Goal: Information Seeking & Learning: Check status

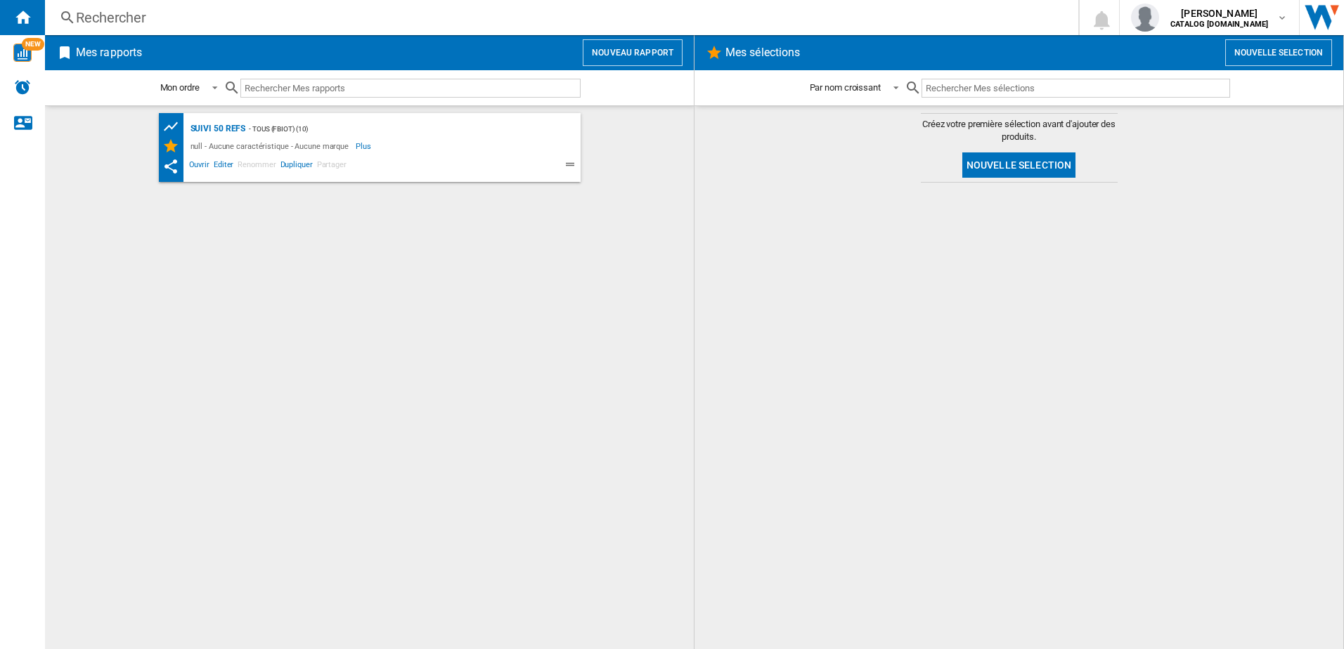
click at [226, 18] on div "Rechercher" at bounding box center [559, 18] width 966 height 20
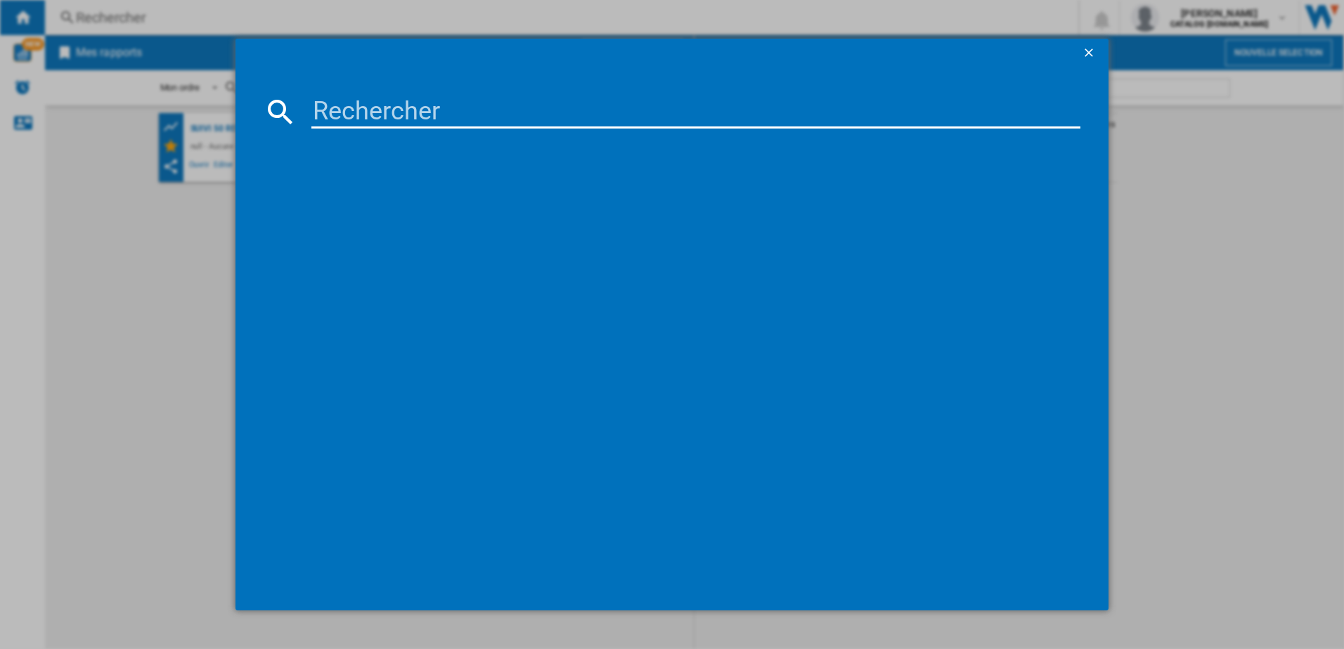
click at [358, 113] on input at bounding box center [696, 112] width 770 height 34
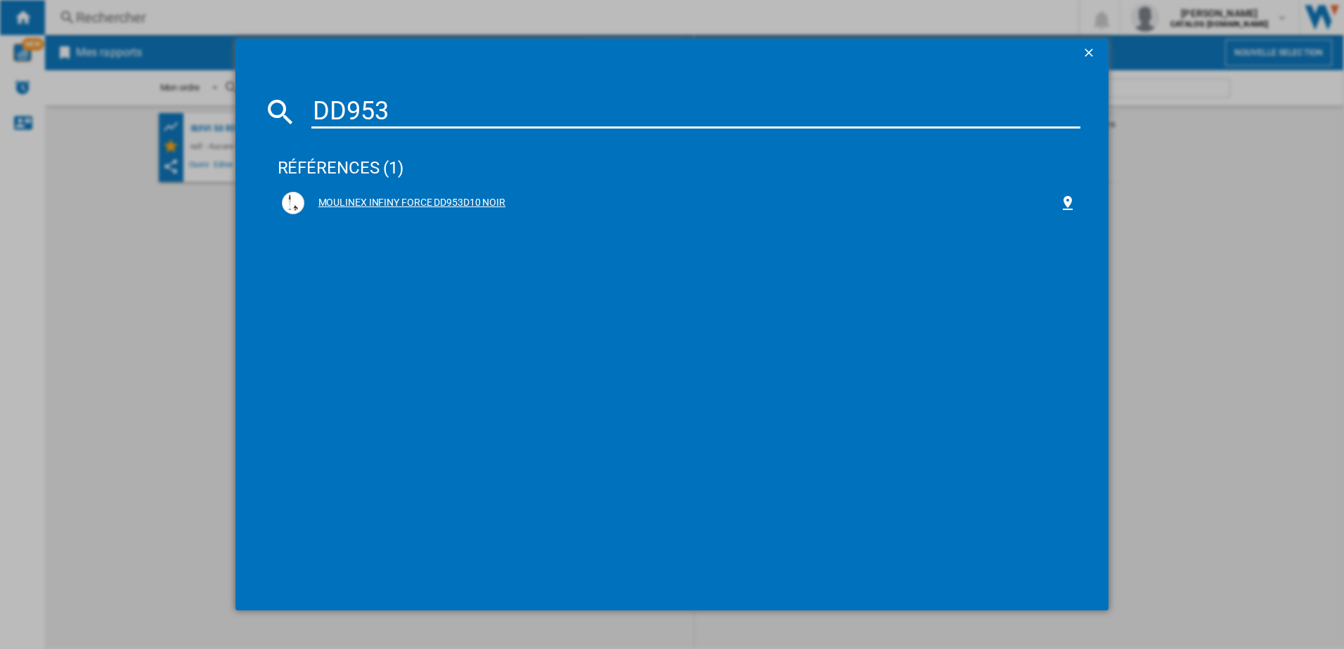
type input "DD953"
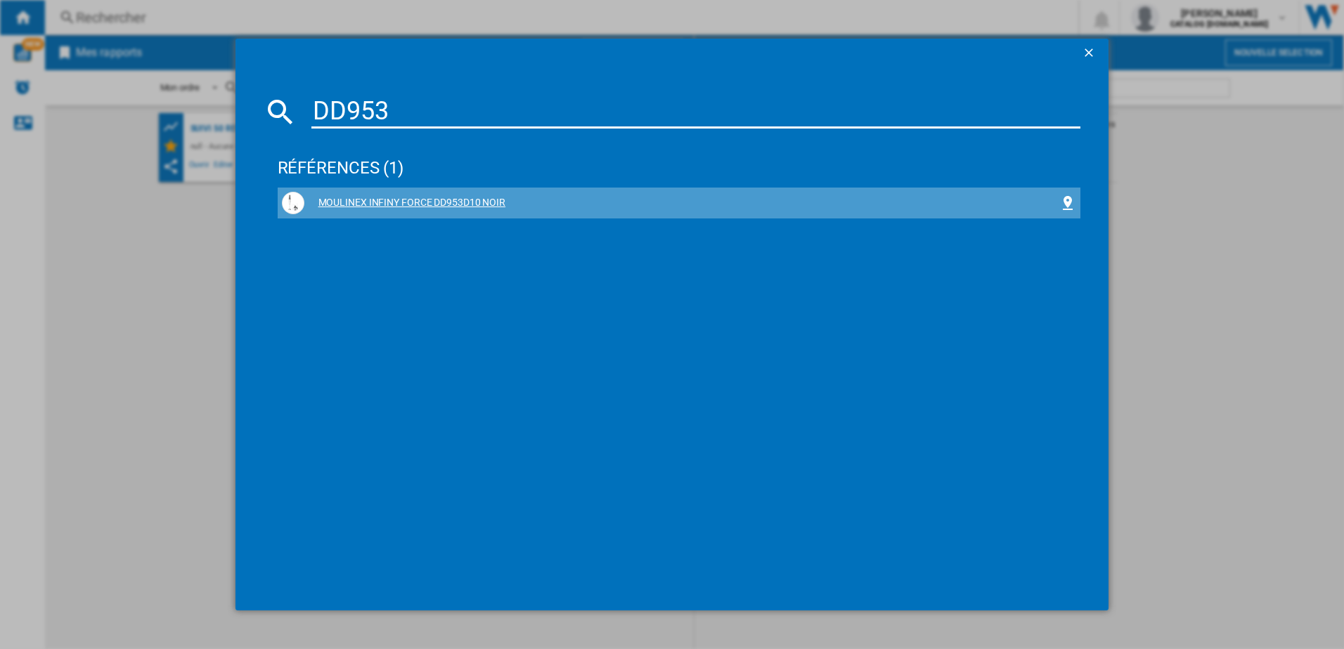
click at [400, 202] on div "MOULINEX INFINY FORCE DD953D10 NOIR" at bounding box center [682, 203] width 756 height 14
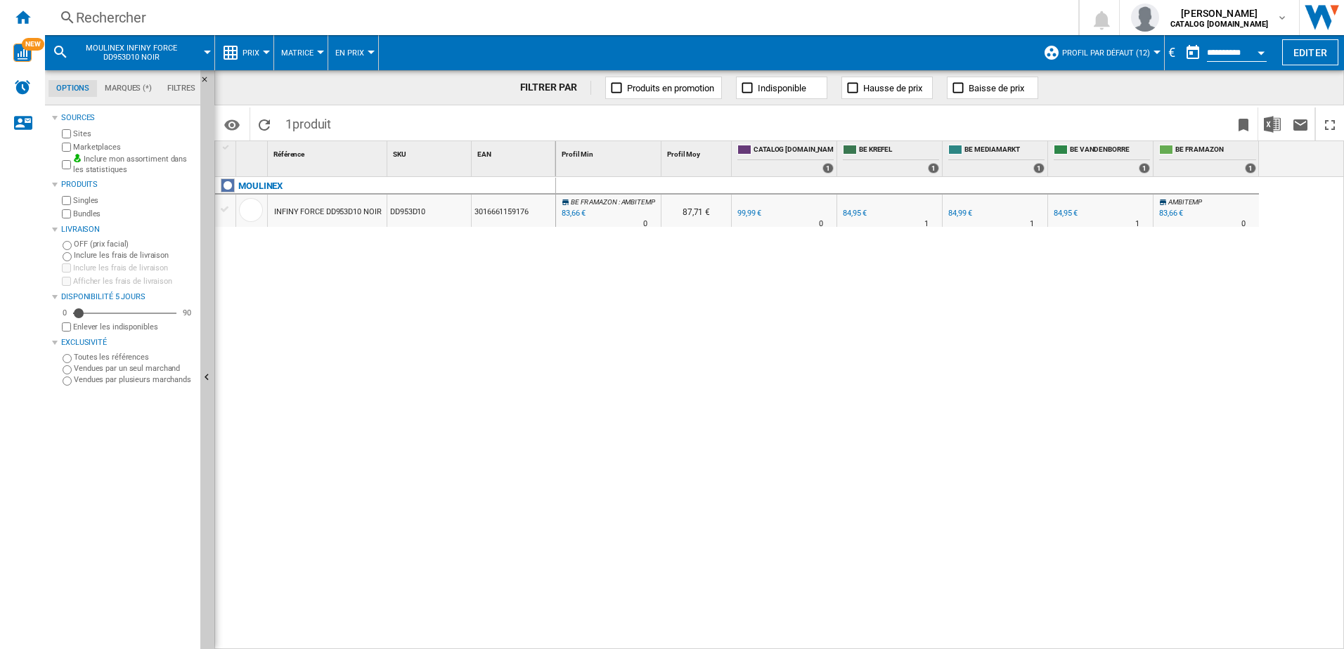
click at [265, 51] on div at bounding box center [266, 53] width 7 height 4
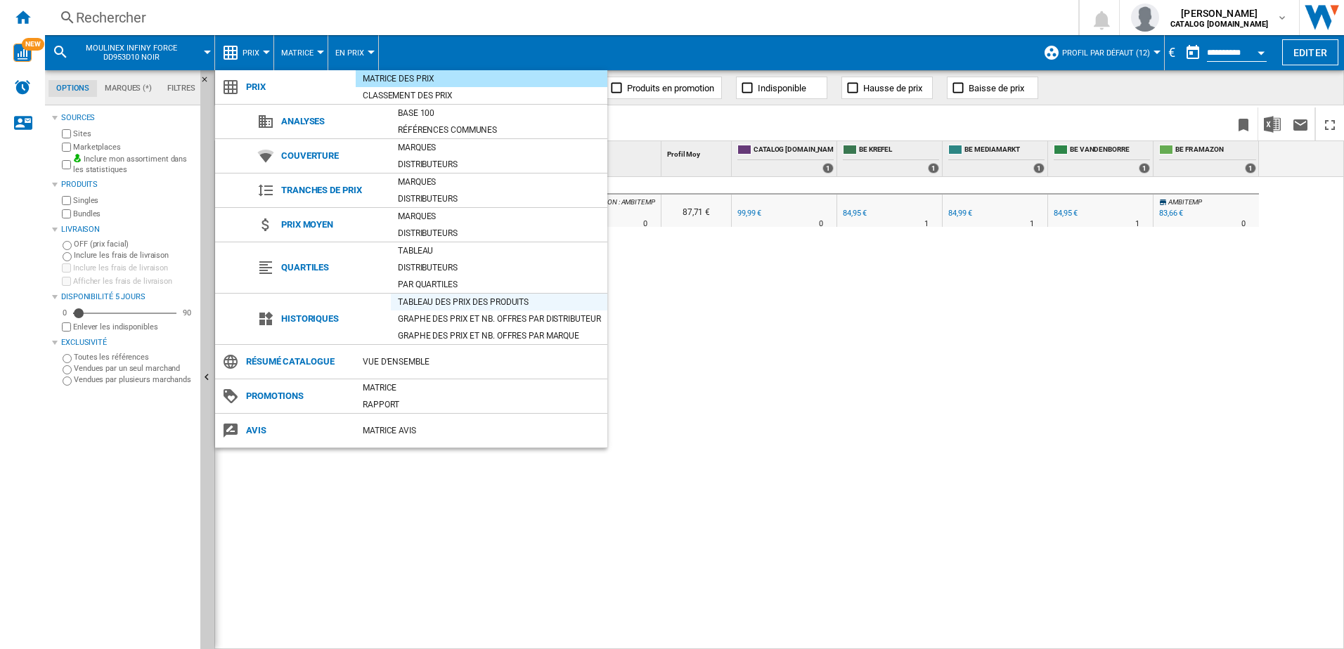
click at [411, 302] on div "Tableau des prix des produits" at bounding box center [499, 302] width 216 height 14
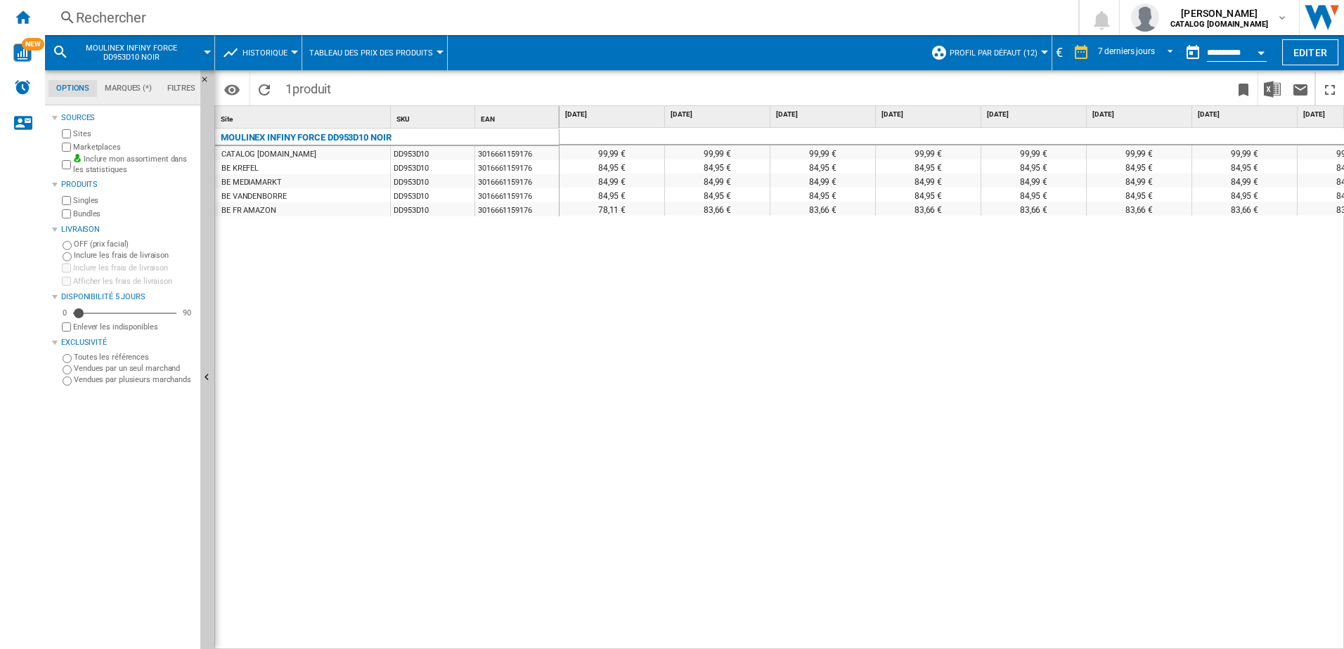
scroll to position [0, 58]
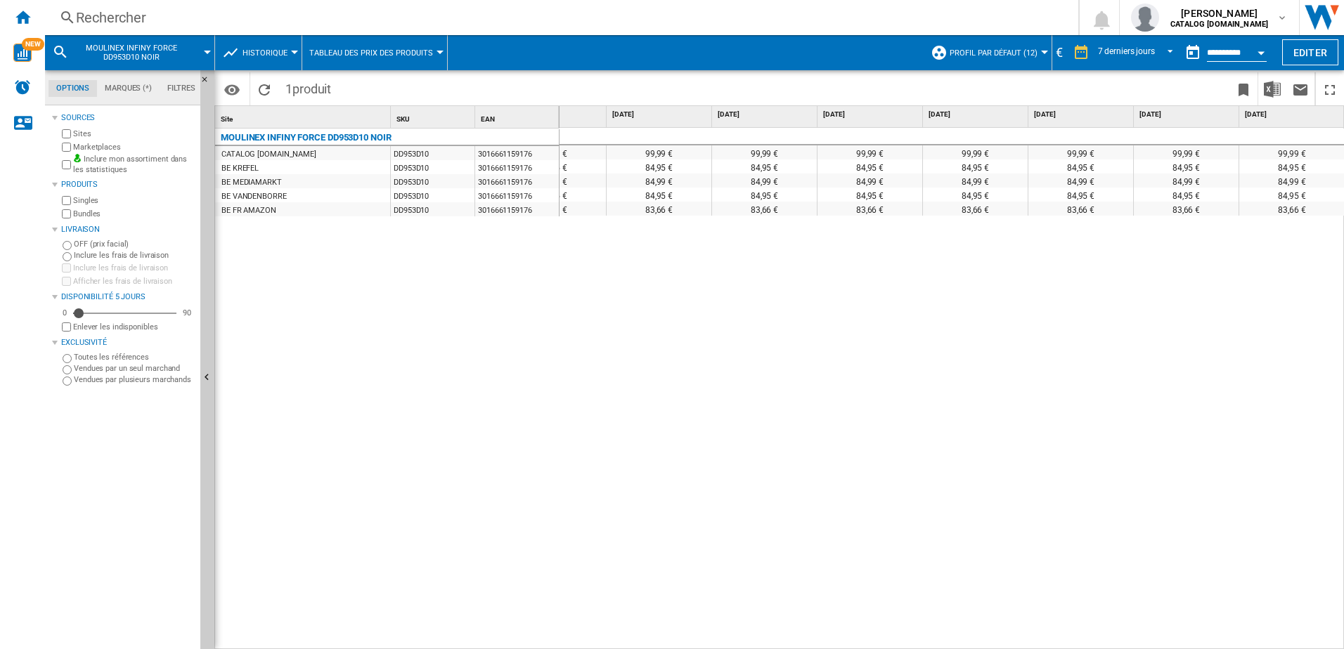
click at [343, 13] on div "Rechercher" at bounding box center [559, 18] width 966 height 20
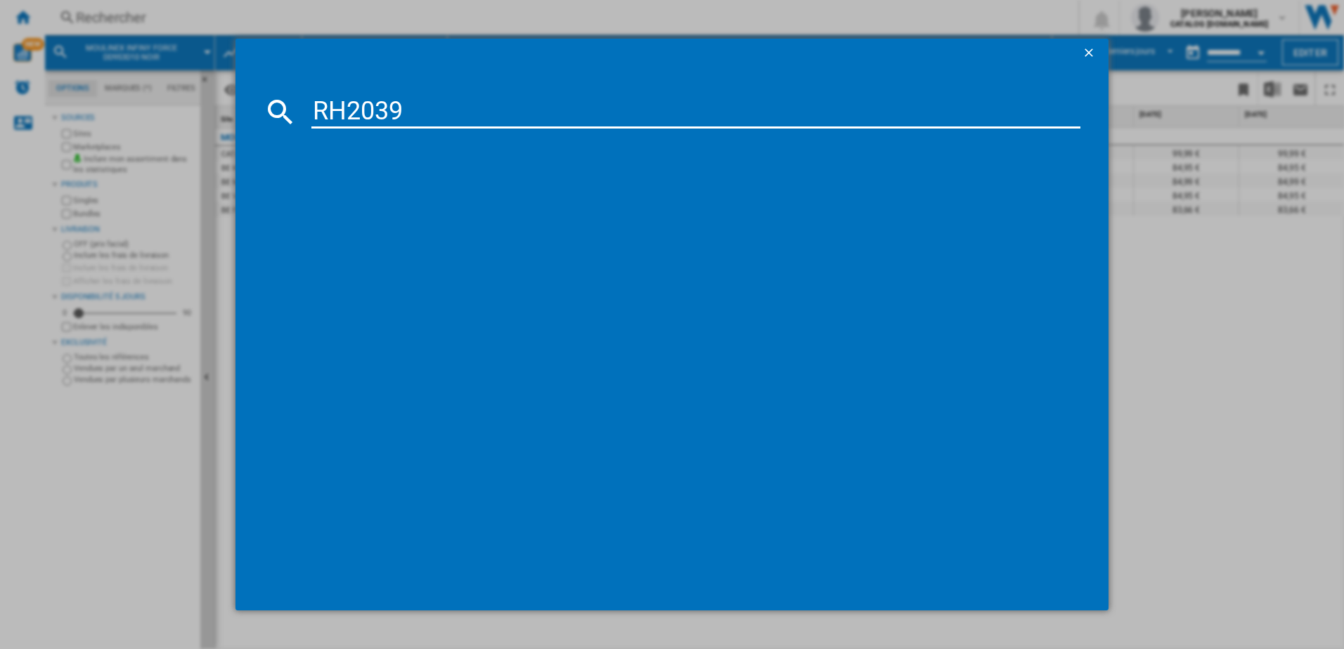
type input "RH2039"
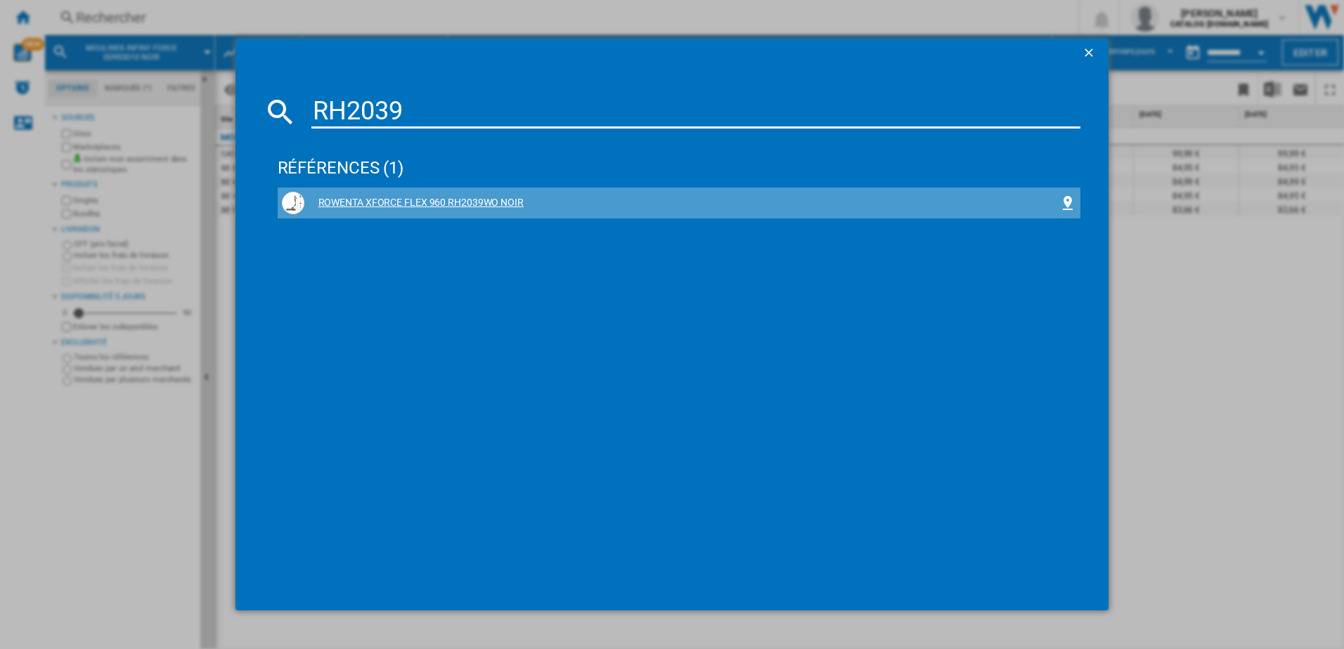
click at [426, 198] on div "ROWENTA XFORCE FLEX 960 RH2039WO NOIR" at bounding box center [682, 203] width 756 height 14
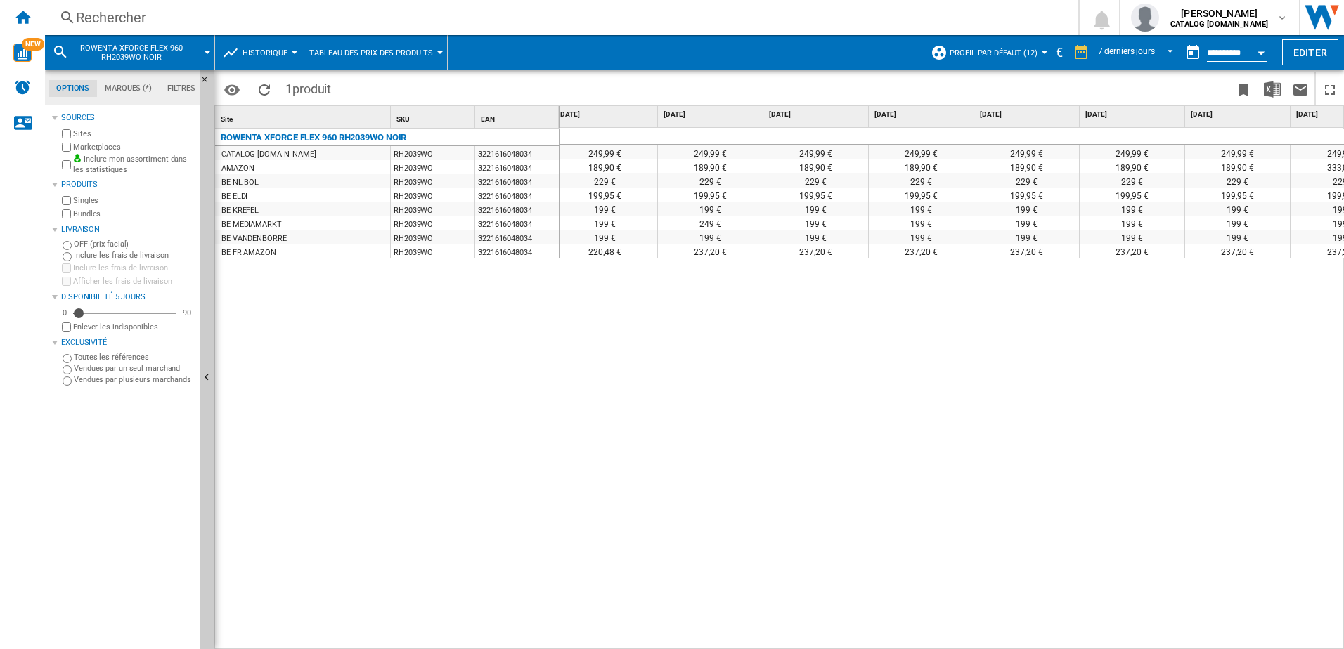
scroll to position [0, 58]
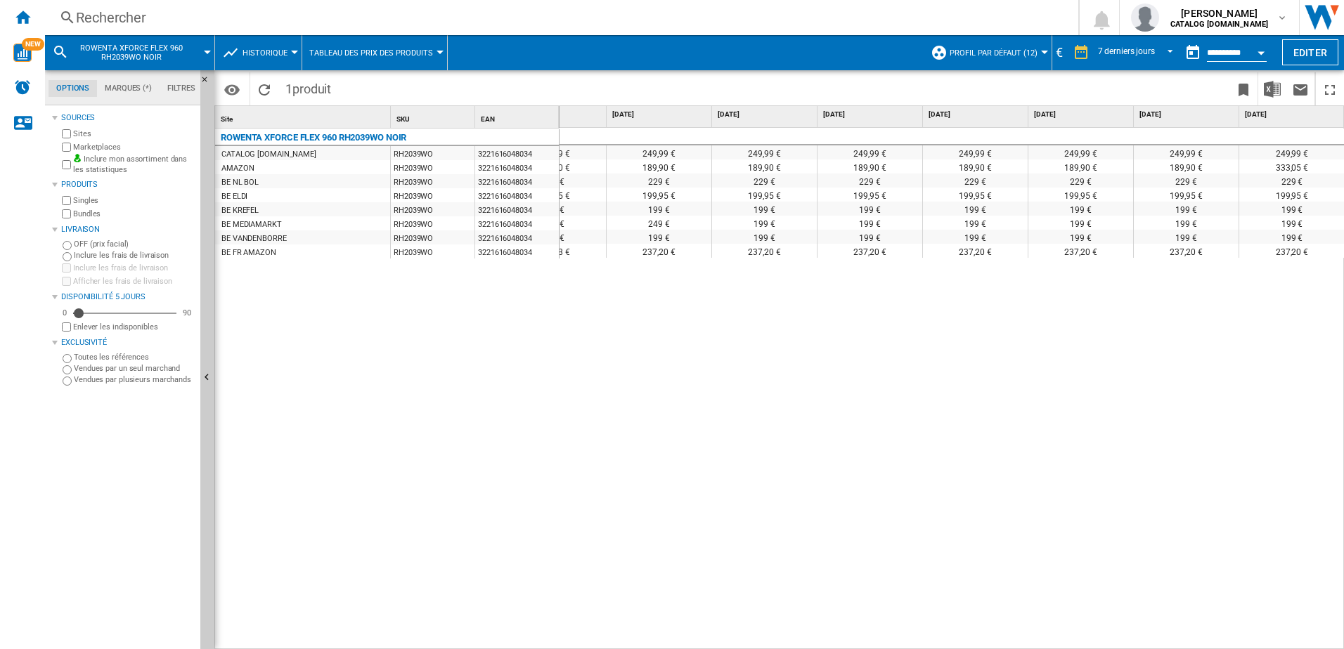
click at [273, 18] on div "Rechercher" at bounding box center [559, 18] width 966 height 20
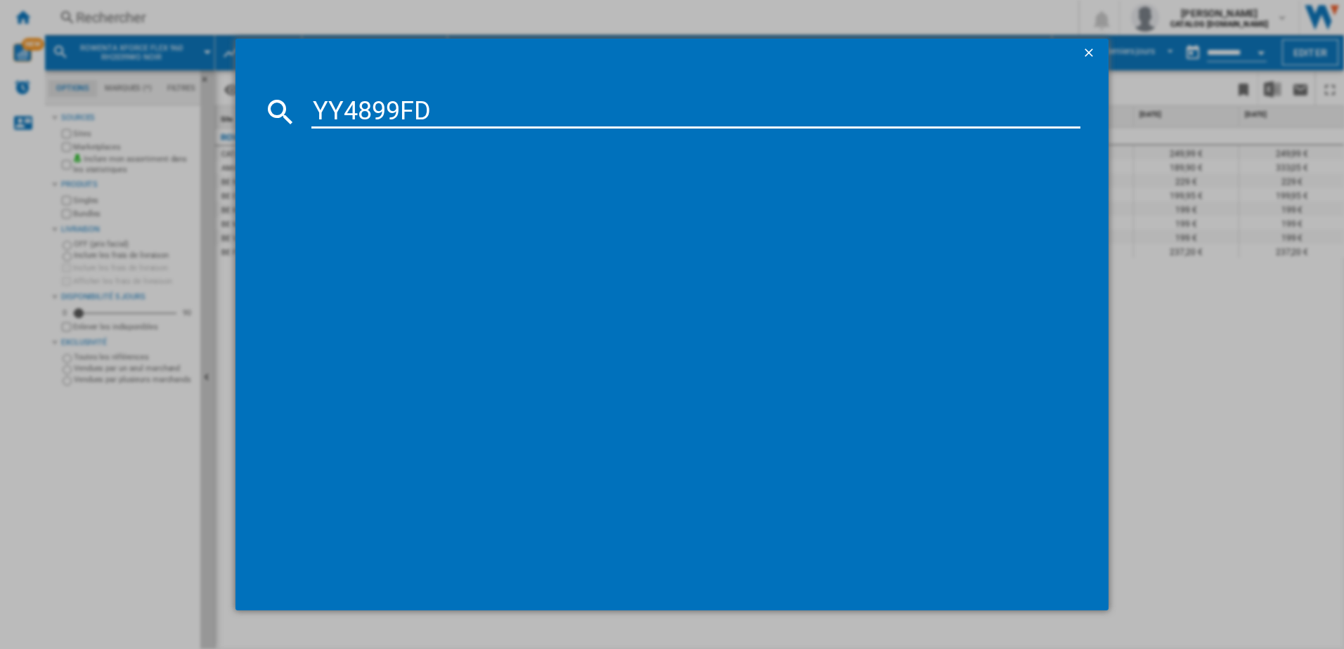
type input "YY4899FD"
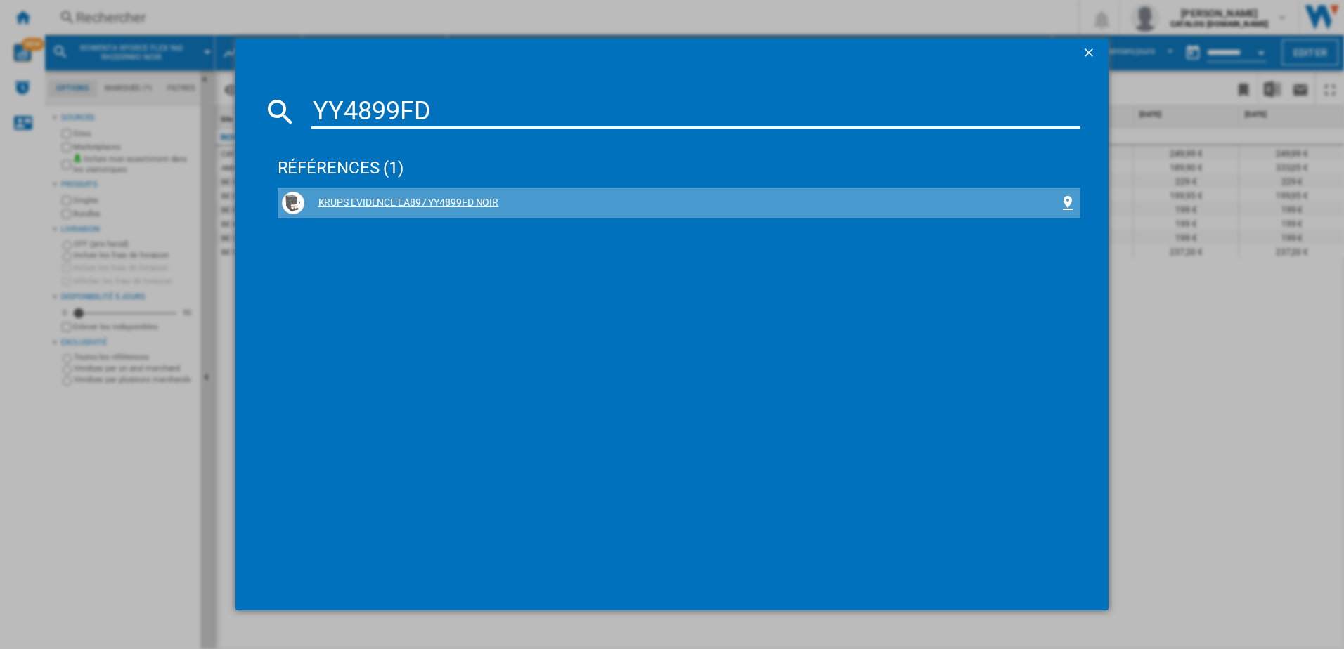
click at [450, 202] on div "KRUPS EVIDENCE EA897 YY4899FD NOIR" at bounding box center [682, 203] width 756 height 14
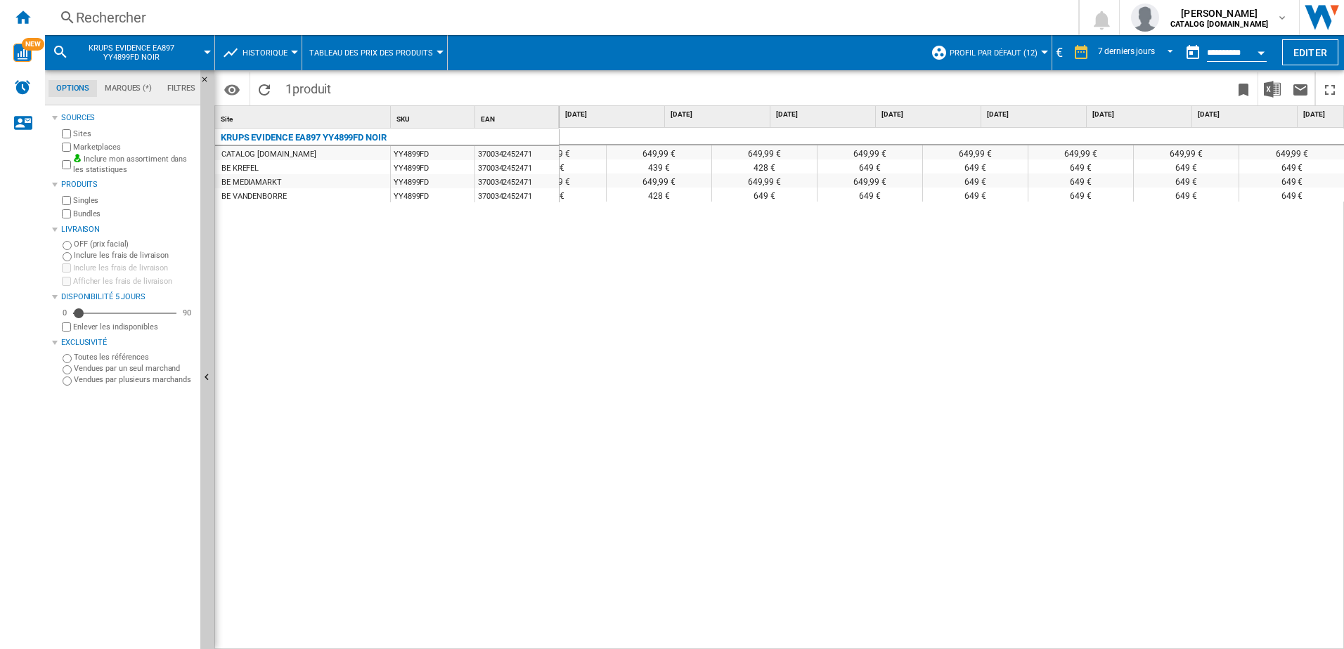
scroll to position [0, 58]
